Goal: Navigation & Orientation: Find specific page/section

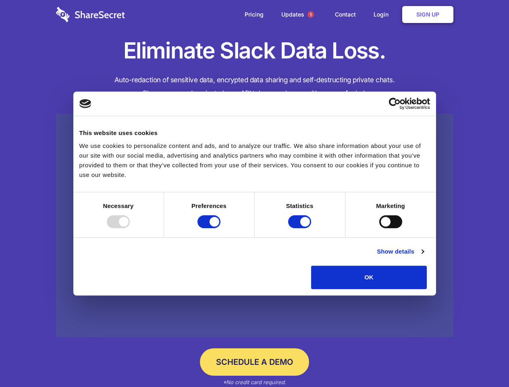
click at [130, 228] on div at bounding box center [118, 221] width 23 height 13
click at [221, 228] on input "Preferences" at bounding box center [209, 221] width 23 height 13
checkbox input "false"
click at [301, 228] on input "Statistics" at bounding box center [299, 221] width 23 height 13
checkbox input "false"
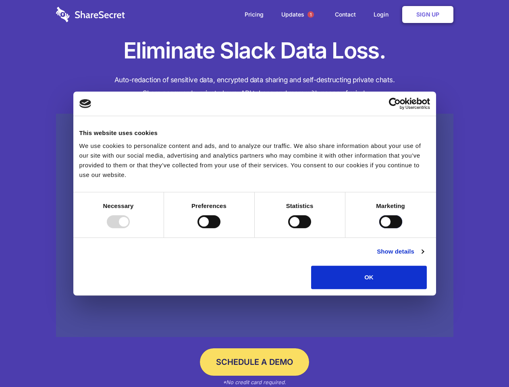
click at [380, 228] on input "Marketing" at bounding box center [391, 221] width 23 height 13
checkbox input "true"
click at [424, 257] on link "Show details" at bounding box center [400, 252] width 47 height 10
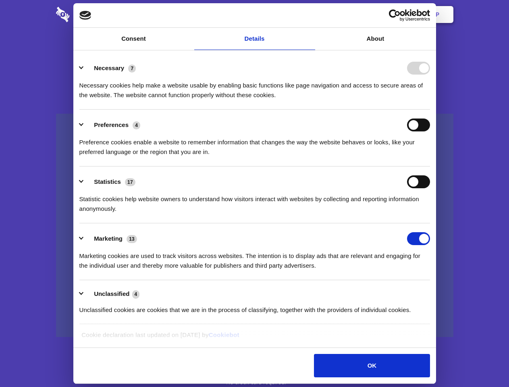
click at [430, 110] on li "Necessary 7 Necessary cookies help make a website usable by enabling basic func…" at bounding box center [254, 81] width 351 height 57
click at [311, 15] on span "1" at bounding box center [311, 14] width 6 height 6
